Goal: Task Accomplishment & Management: Complete application form

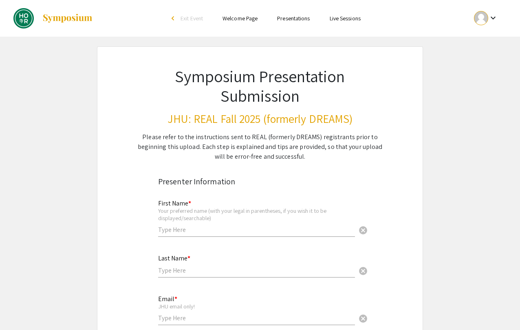
click at [480, 24] on div at bounding box center [481, 18] width 14 height 14
click at [478, 34] on button "My Account" at bounding box center [490, 41] width 50 height 20
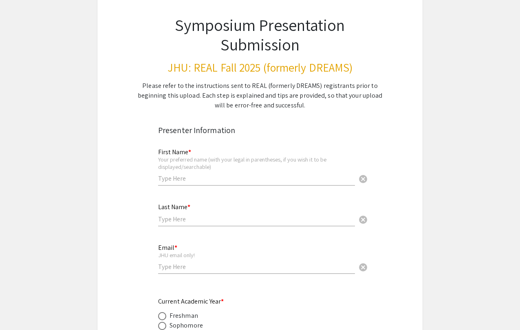
scroll to position [61, 0]
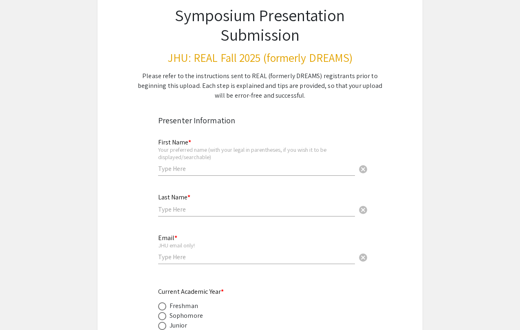
click at [196, 174] on div "First Name * Your preferred name (with your legal in parentheses, if you wish i…" at bounding box center [256, 153] width 197 height 45
type input "Sidhart"
click at [190, 173] on input "Sidhart" at bounding box center [256, 169] width 197 height 9
type input "[PERSON_NAME]"
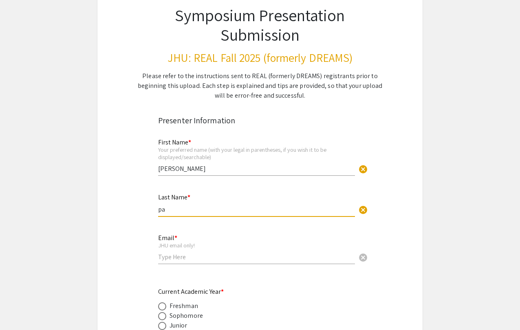
type input "p"
type input "[PERSON_NAME]"
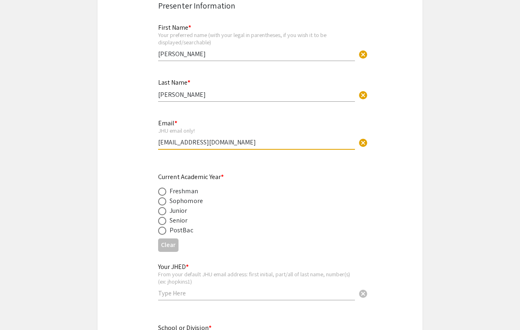
scroll to position [189, 0]
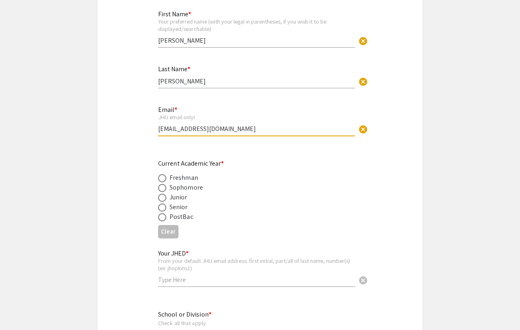
type input "spavulu1@jh.edu"
click at [182, 211] on div "Senior" at bounding box center [178, 207] width 18 height 10
click at [163, 208] on span at bounding box center [162, 208] width 8 height 8
click at [163, 208] on input "radio" at bounding box center [162, 208] width 8 height 8
radio input "true"
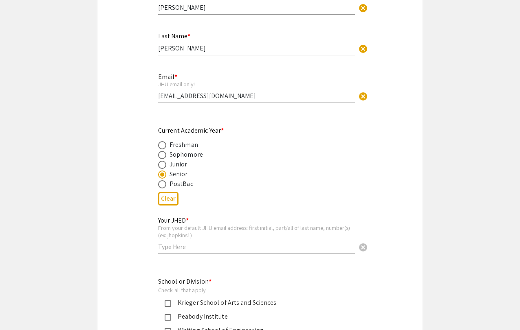
scroll to position [239, 0]
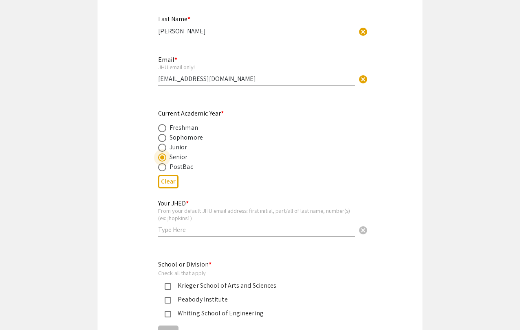
click at [174, 232] on input "text" at bounding box center [256, 230] width 197 height 9
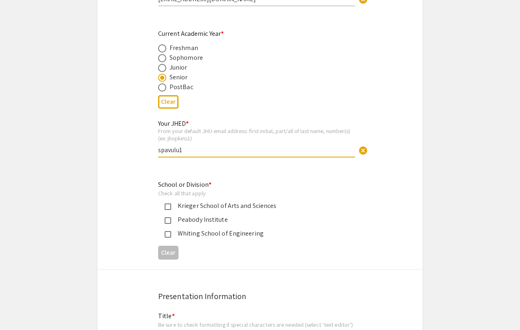
scroll to position [325, 0]
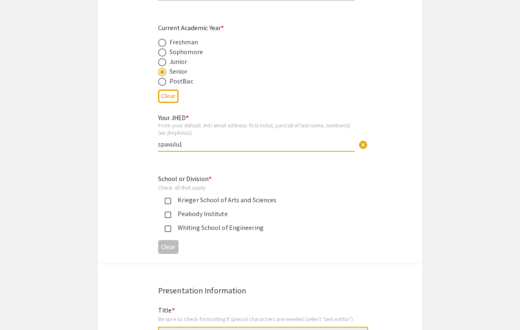
type input "spavulu1"
click at [166, 199] on mat-pseudo-checkbox at bounding box center [168, 201] width 7 height 7
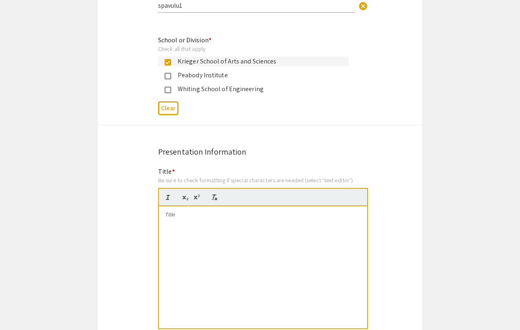
scroll to position [506, 0]
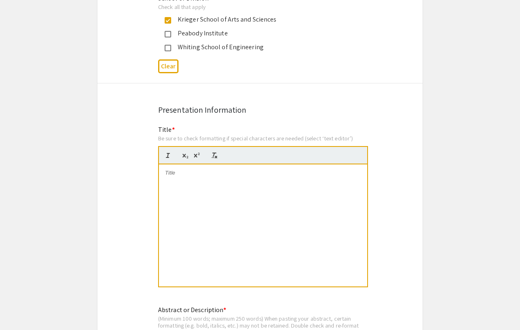
click at [200, 182] on div at bounding box center [263, 226] width 208 height 122
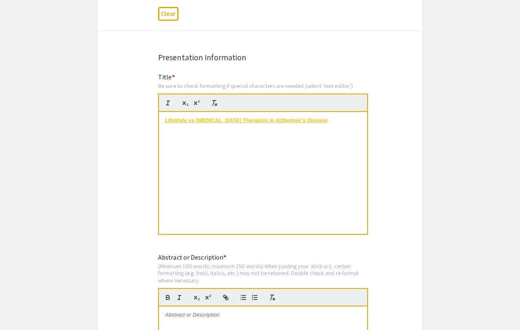
scroll to position [0, 0]
drag, startPoint x: 349, startPoint y: 121, endPoint x: 101, endPoint y: 122, distance: 247.6
click at [213, 103] on icon "button" at bounding box center [214, 102] width 7 height 7
click at [220, 180] on div "Lifestyle vs [MEDICAL_DATA] Therapies in Alzheimer’s Disease" at bounding box center [263, 173] width 208 height 122
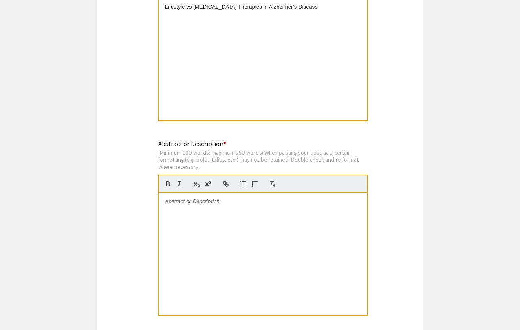
scroll to position [673, 0]
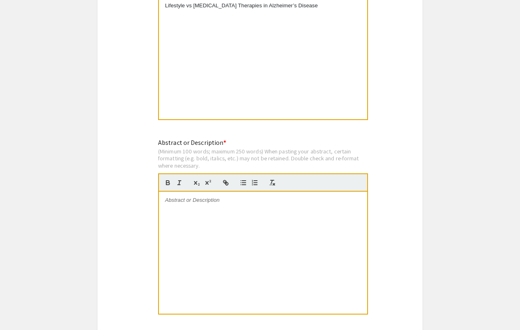
click at [217, 231] on div at bounding box center [263, 253] width 208 height 122
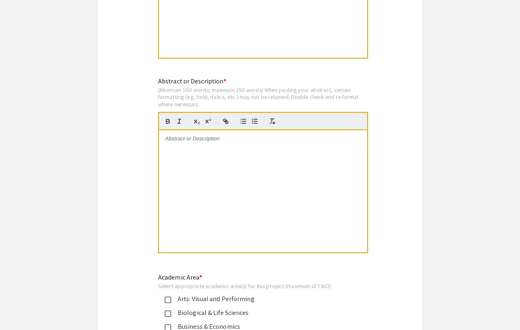
scroll to position [738, 0]
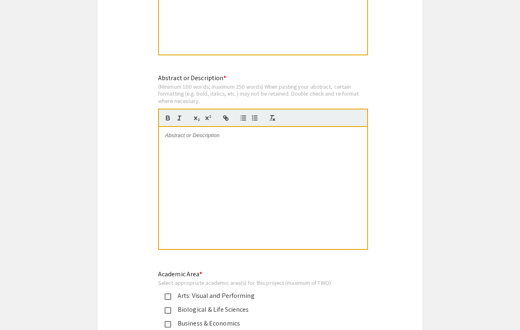
click at [221, 169] on div at bounding box center [263, 188] width 208 height 122
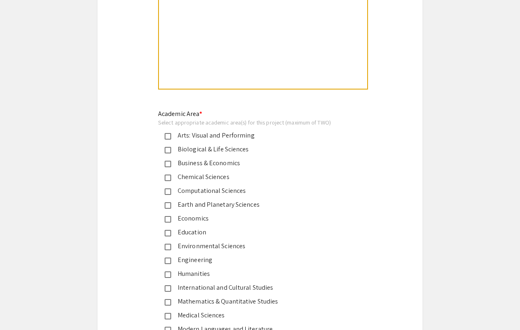
scroll to position [899, 0]
click at [167, 150] on mat-pseudo-checkbox at bounding box center [168, 150] width 7 height 7
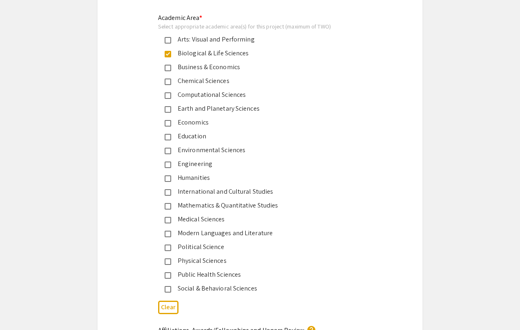
scroll to position [996, 0]
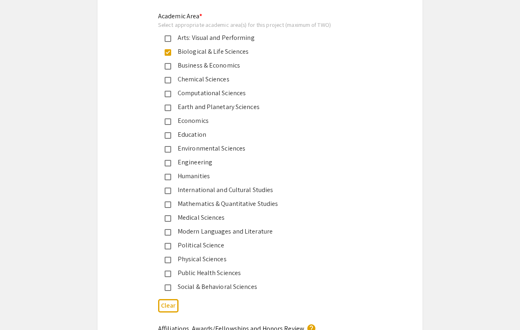
click at [163, 219] on div "Medical Sciences" at bounding box center [253, 218] width 191 height 10
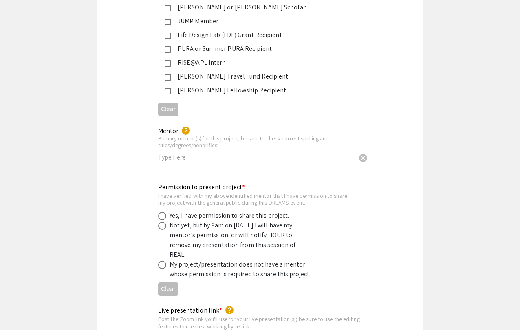
scroll to position [1440, 0]
click at [165, 211] on span at bounding box center [162, 215] width 8 height 8
click at [165, 211] on input "radio" at bounding box center [162, 215] width 8 height 8
radio input "true"
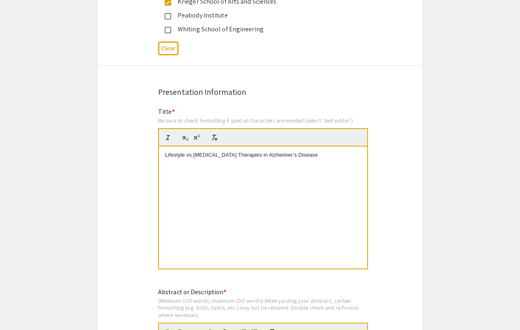
scroll to position [523, 0]
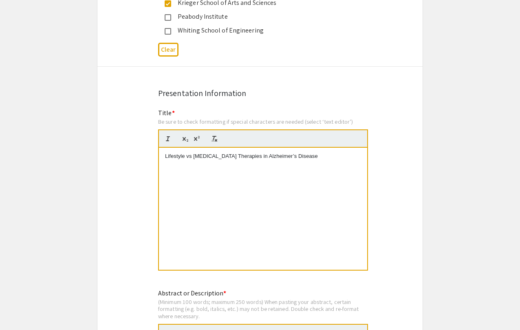
click at [287, 213] on div "Lifestyle vs [MEDICAL_DATA] Therapies in Alzheimer’s Disease" at bounding box center [263, 209] width 208 height 122
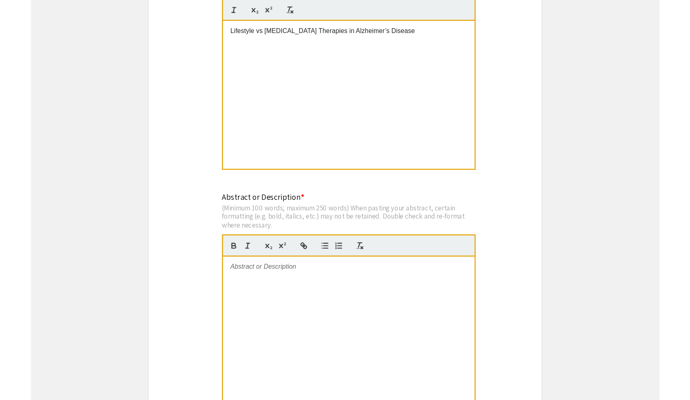
scroll to position [658, 0]
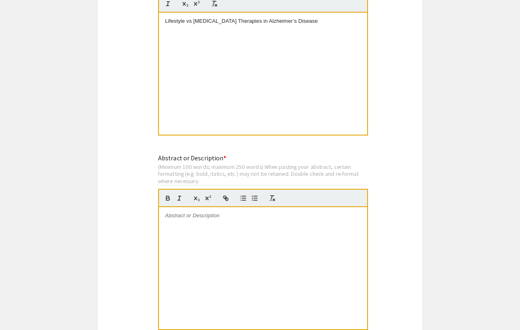
click at [287, 213] on div at bounding box center [263, 268] width 208 height 122
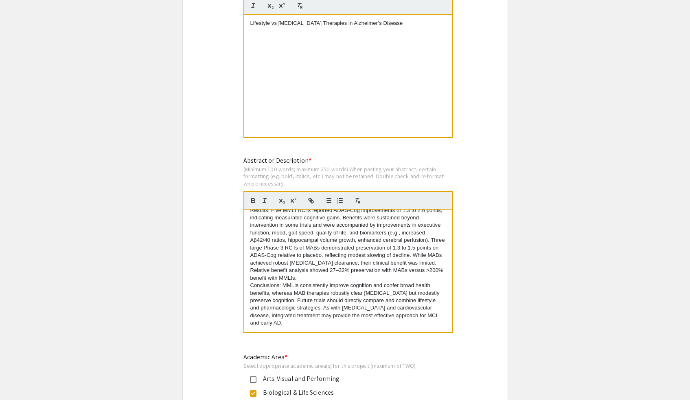
scroll to position [121, 0]
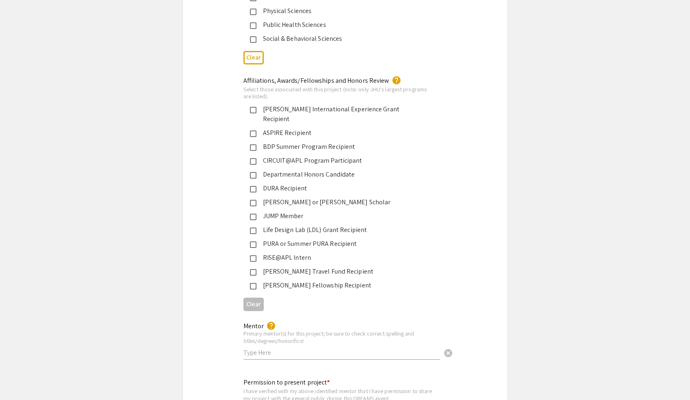
scroll to position [1236, 0]
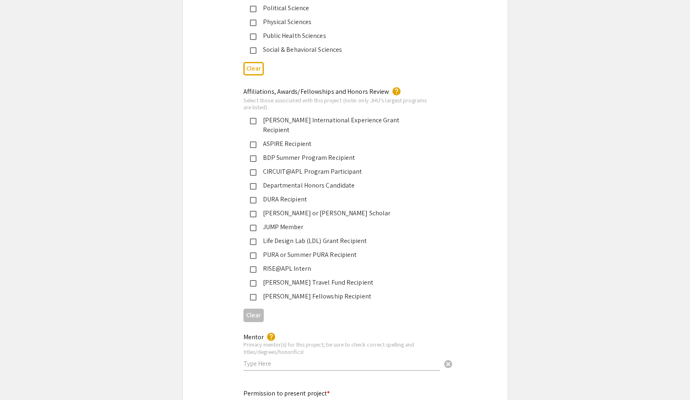
click at [287, 180] on div "Departmental Honors Candidate" at bounding box center [342, 185] width 171 height 10
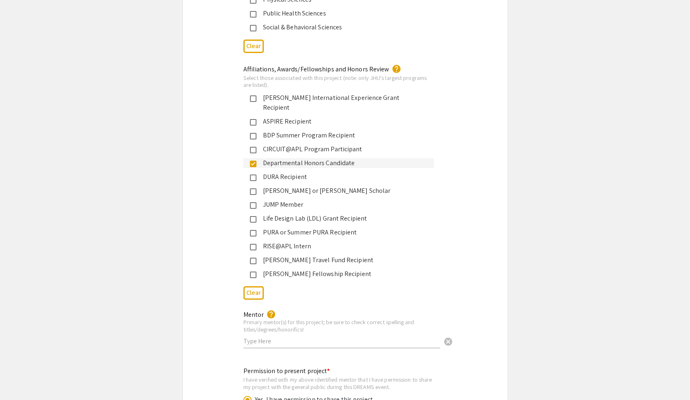
scroll to position [1269, 0]
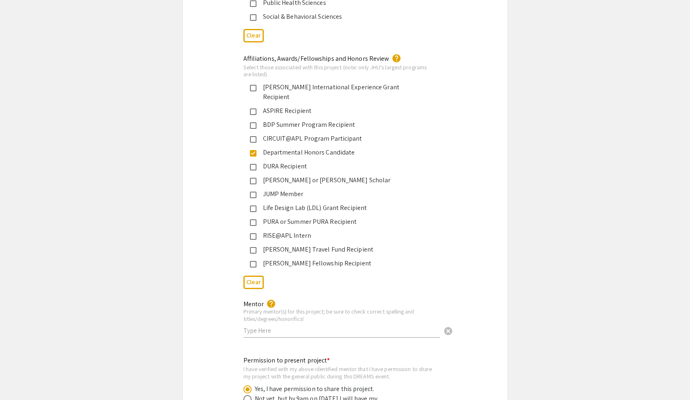
click at [286, 326] on input "text" at bounding box center [342, 330] width 197 height 9
type input "Dr. Majid Fotuhi, MD PhD"
click at [374, 330] on div "Mentor help Primary mentor(s) for this project; be sure to check correct spelli…" at bounding box center [345, 323] width 216 height 48
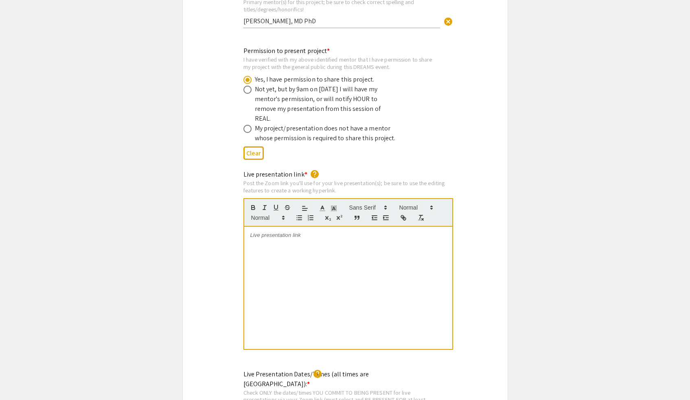
scroll to position [1578, 0]
click at [316, 226] on div at bounding box center [348, 287] width 208 height 122
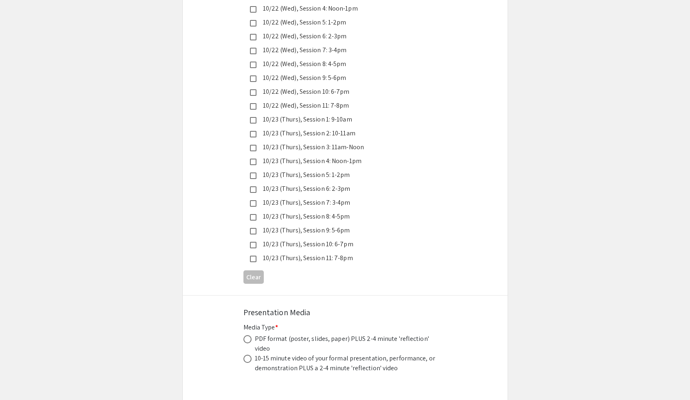
scroll to position [2237, 0]
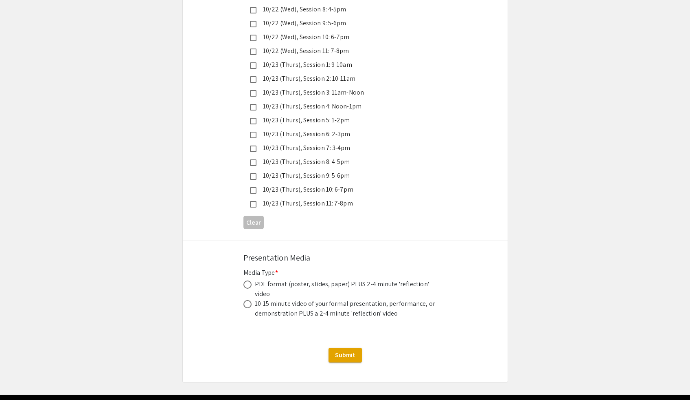
click at [249, 280] on span at bounding box center [248, 284] width 8 height 8
click at [249, 280] on input "radio" at bounding box center [248, 284] width 8 height 8
radio input "true"
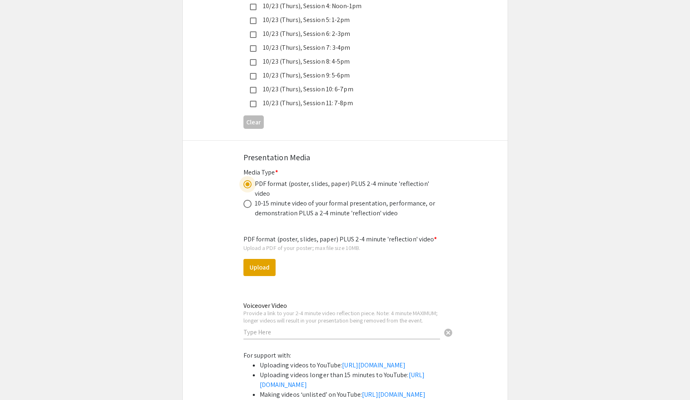
scroll to position [2343, 0]
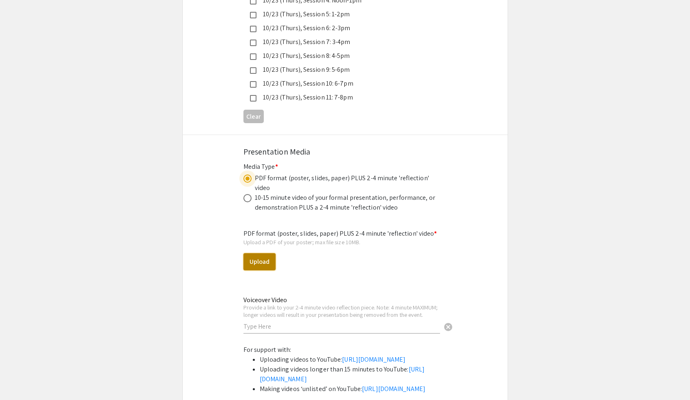
click at [266, 253] on button "Upload" at bounding box center [260, 261] width 32 height 17
click at [272, 322] on input "text" at bounding box center [342, 326] width 197 height 9
click at [264, 253] on button "Upload" at bounding box center [260, 261] width 32 height 17
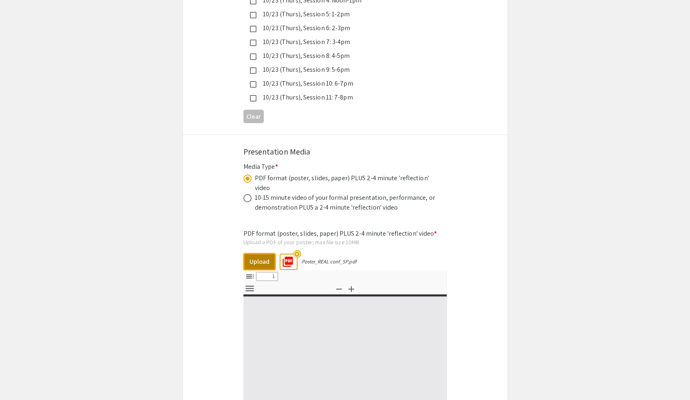
select select "custom"
type input "0"
select select "custom"
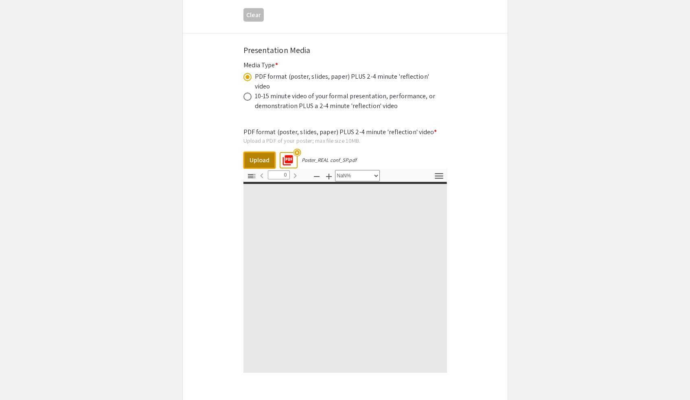
scroll to position [2454, 0]
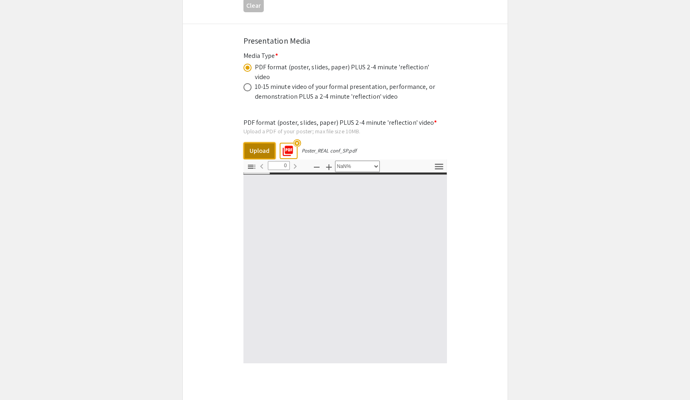
type input "1"
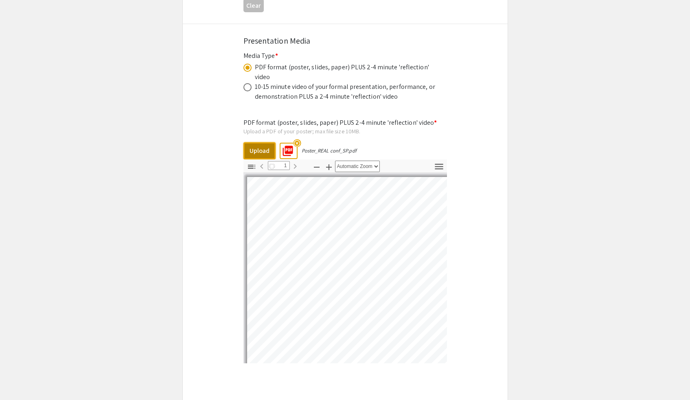
select select "auto"
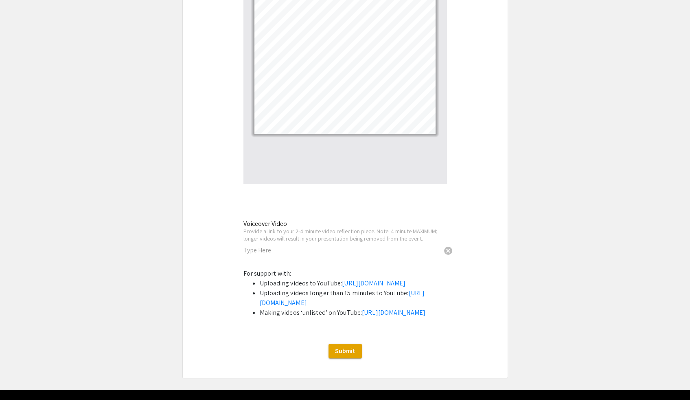
scroll to position [2641, 0]
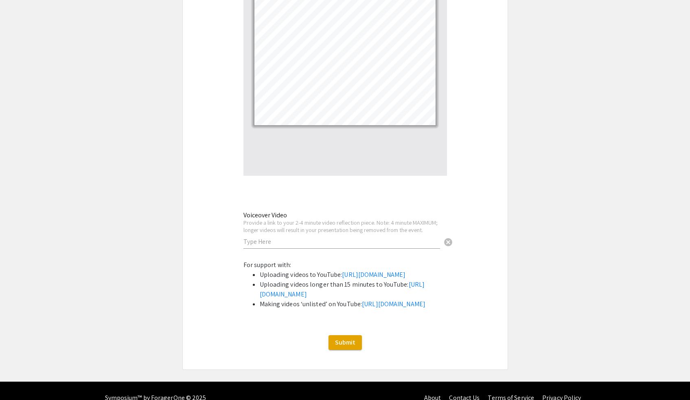
click at [298, 237] on input "text" at bounding box center [342, 241] width 197 height 9
paste input "Objective: To compare the cognitive effects of multimodal lifestyle interventio…"
type input "Objective: To compare the cognitive effects of multimodal lifestyle interventio…"
paste input "https://youtu.be/dxspImvj8EI"
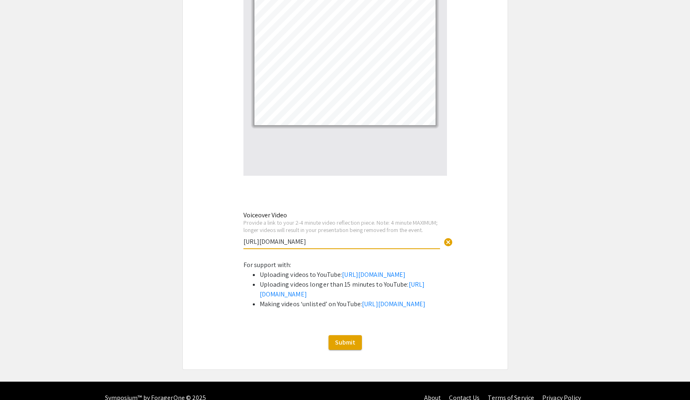
type input "https://youtu.be/dxspImvj8EI"
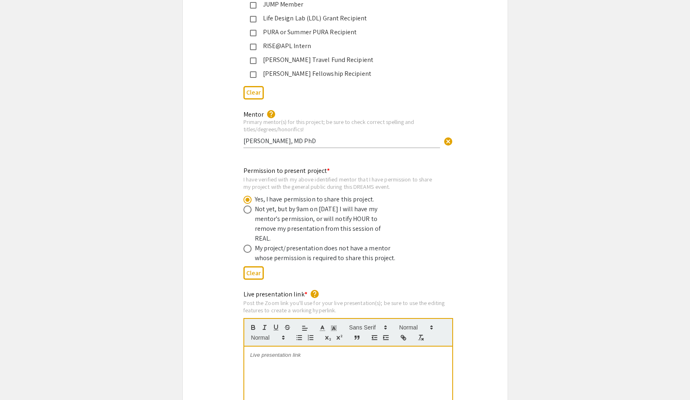
scroll to position [1463, 0]
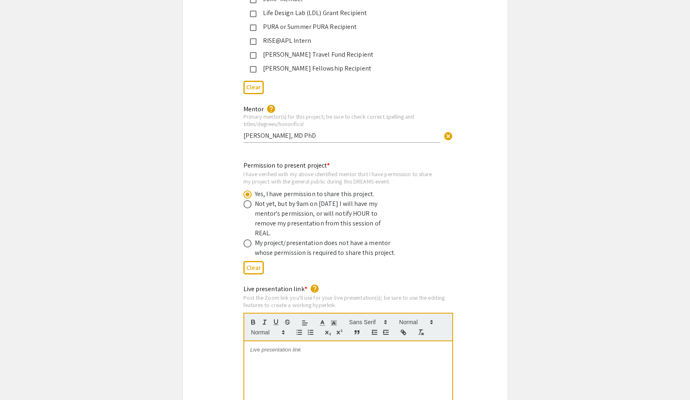
click at [321, 330] on div at bounding box center [348, 402] width 208 height 122
click at [287, 330] on p at bounding box center [348, 349] width 196 height 7
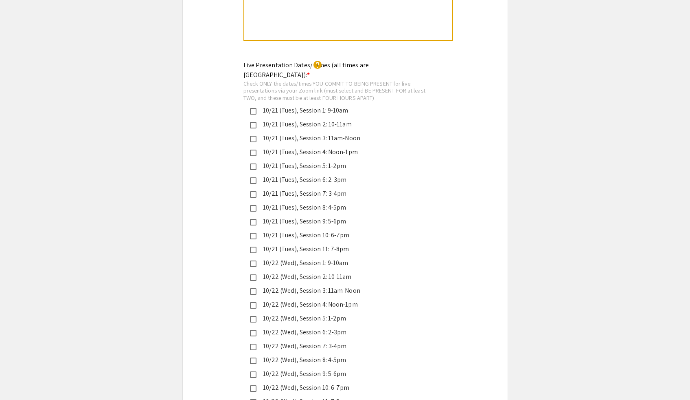
scroll to position [1897, 0]
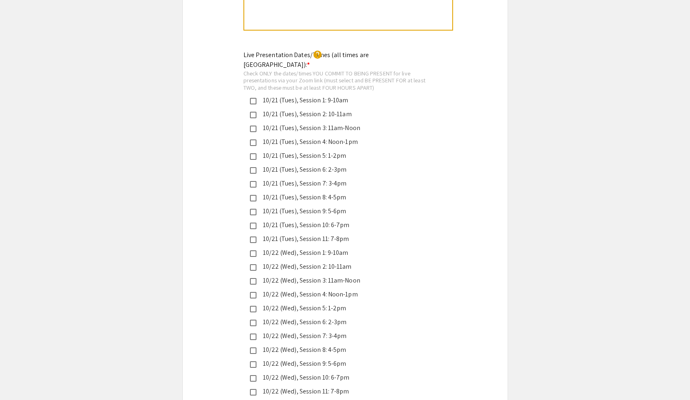
click at [251, 261] on div "10/22 (Wed), Session 2: 10-11am" at bounding box center [339, 266] width 191 height 10
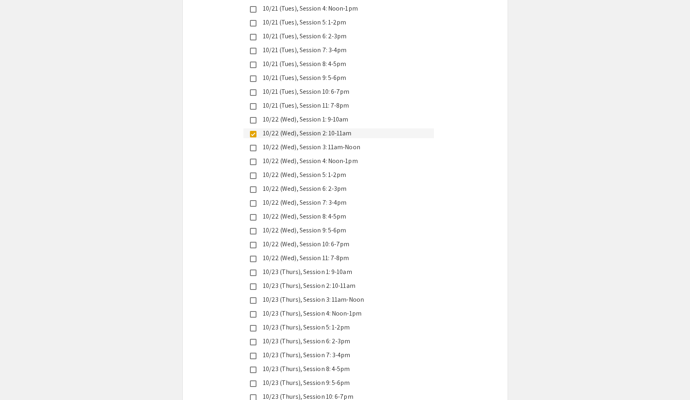
scroll to position [2031, 0]
click at [255, 296] on mat-pseudo-checkbox at bounding box center [253, 299] width 7 height 7
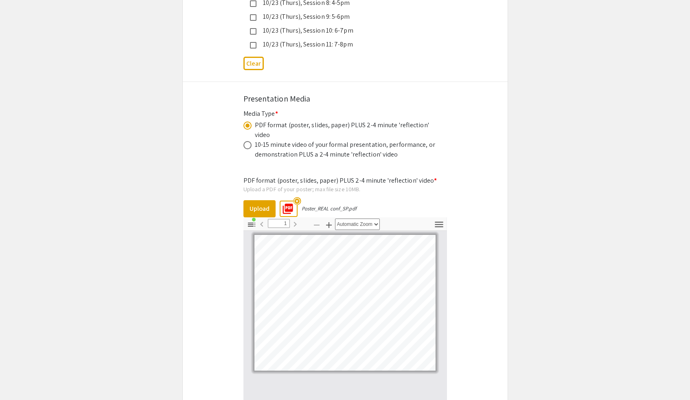
scroll to position [2678, 0]
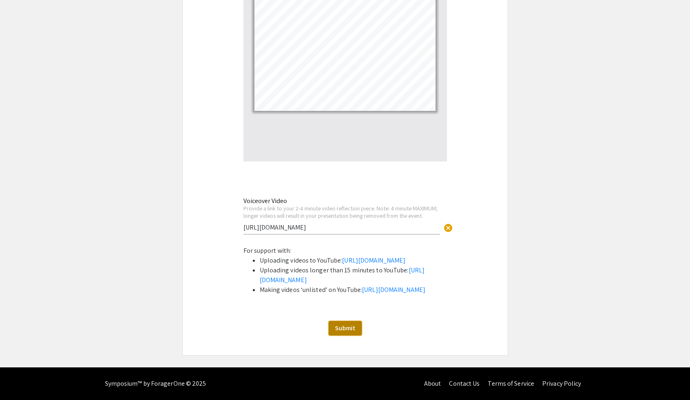
click at [344, 327] on span "Submit" at bounding box center [345, 327] width 20 height 9
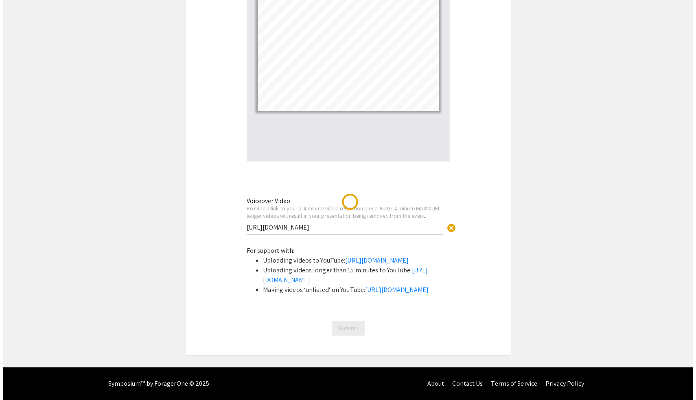
scroll to position [0, 0]
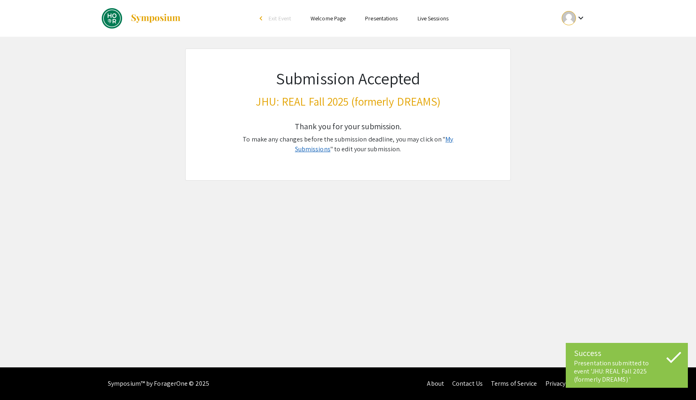
click at [439, 140] on link "My Submissions" at bounding box center [374, 144] width 158 height 18
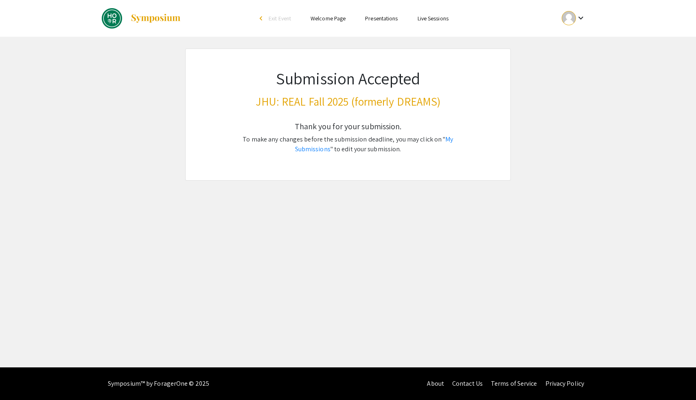
click at [98, 192] on div "Skip navigation arrow_back_ios Exit Event Welcome Page Presentations Live Sessi…" at bounding box center [348, 183] width 696 height 367
click at [94, 129] on app-submissions "Submission Accepted JHU: REAL Fall 2025 (formerly DREAMS) Thank you for your su…" at bounding box center [348, 114] width 696 height 132
click at [120, 79] on app-submissions "Submission Accepted JHU: REAL Fall 2025 (formerly DREAMS) Thank you for your su…" at bounding box center [348, 114] width 696 height 132
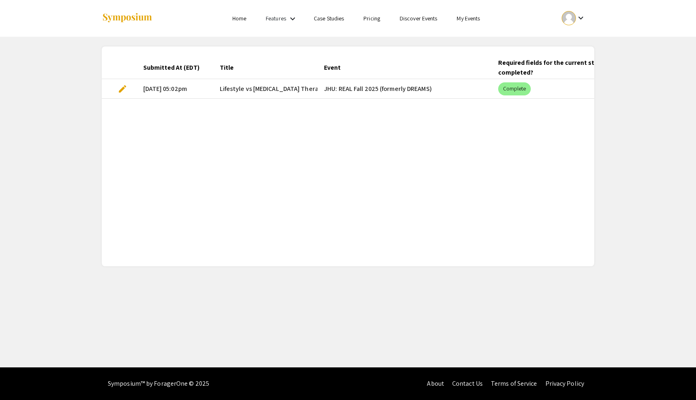
click at [155, 91] on mat-cell "[DATE] 05:02pm" at bounding box center [175, 89] width 77 height 20
